Goal: Information Seeking & Learning: Learn about a topic

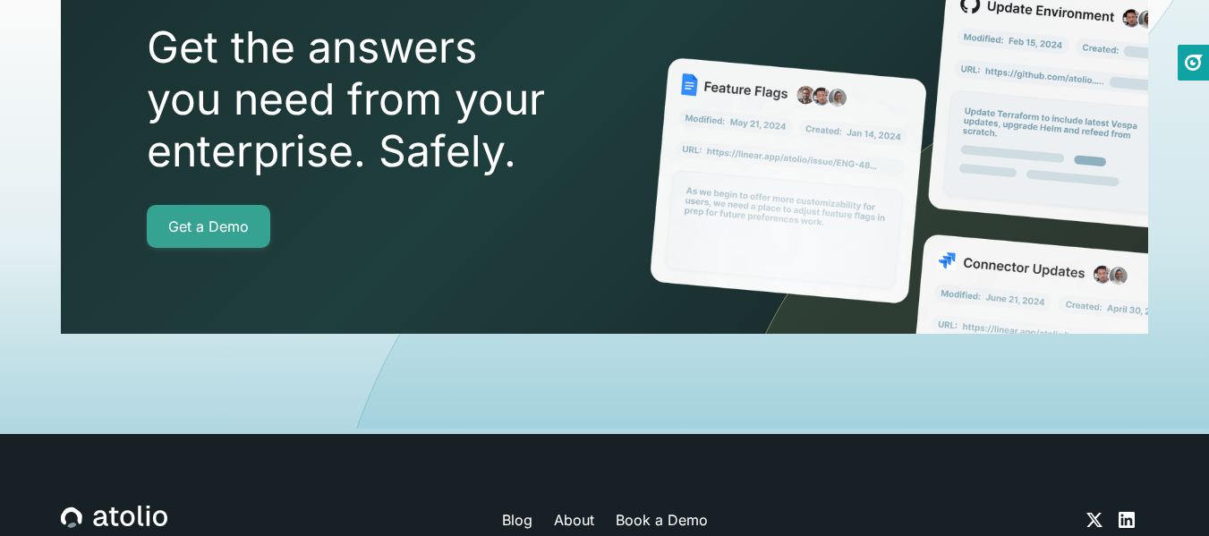
scroll to position [6477, 0]
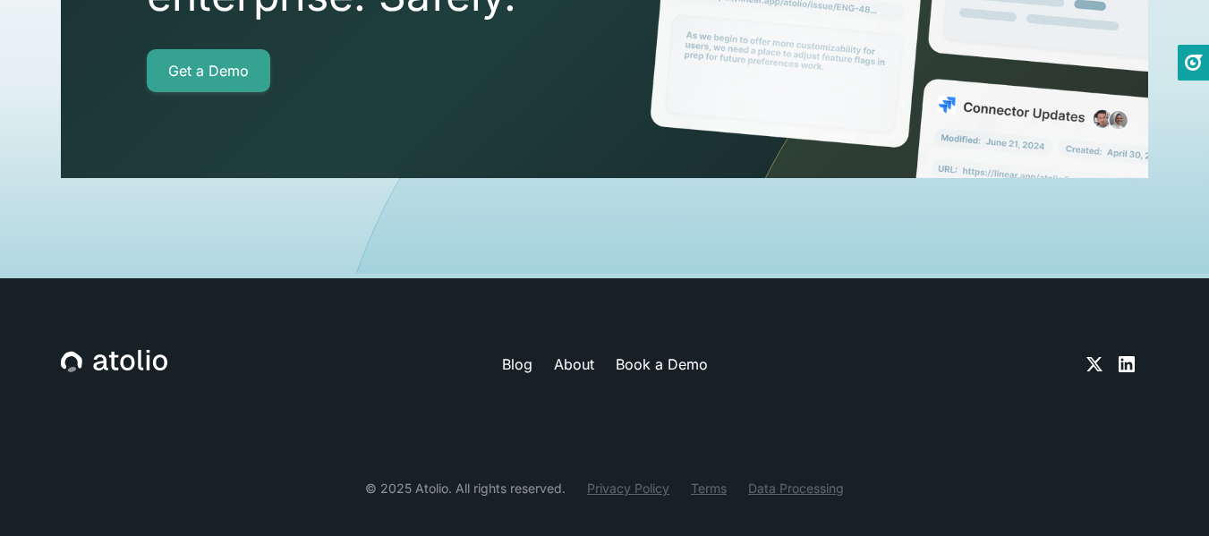
click at [646, 479] on link "Privacy Policy" at bounding box center [628, 488] width 82 height 19
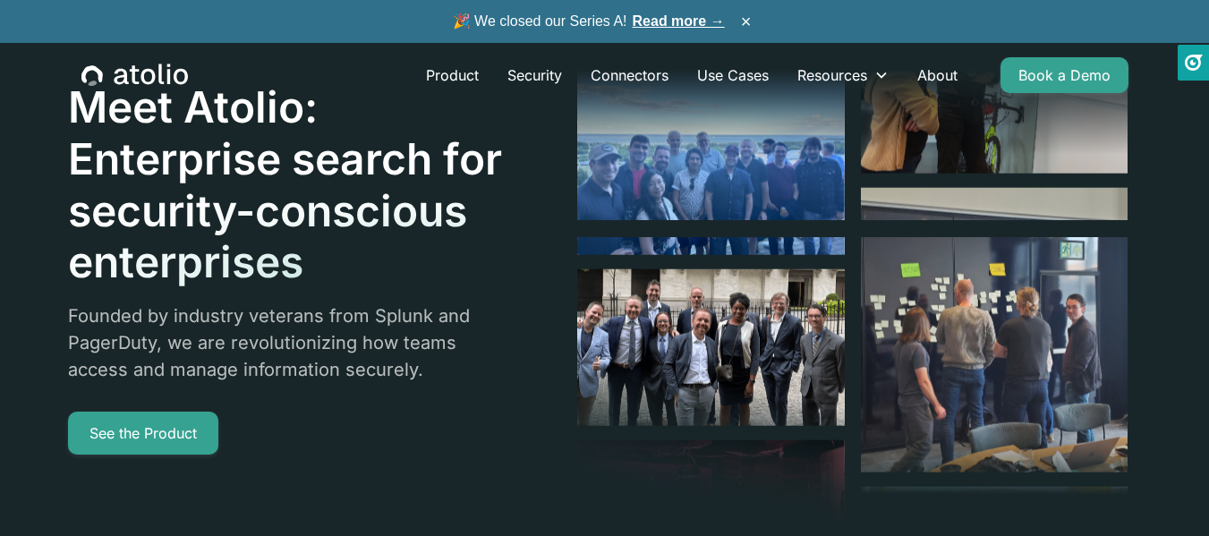
scroll to position [2633, 0]
